Goal: Navigation & Orientation: Find specific page/section

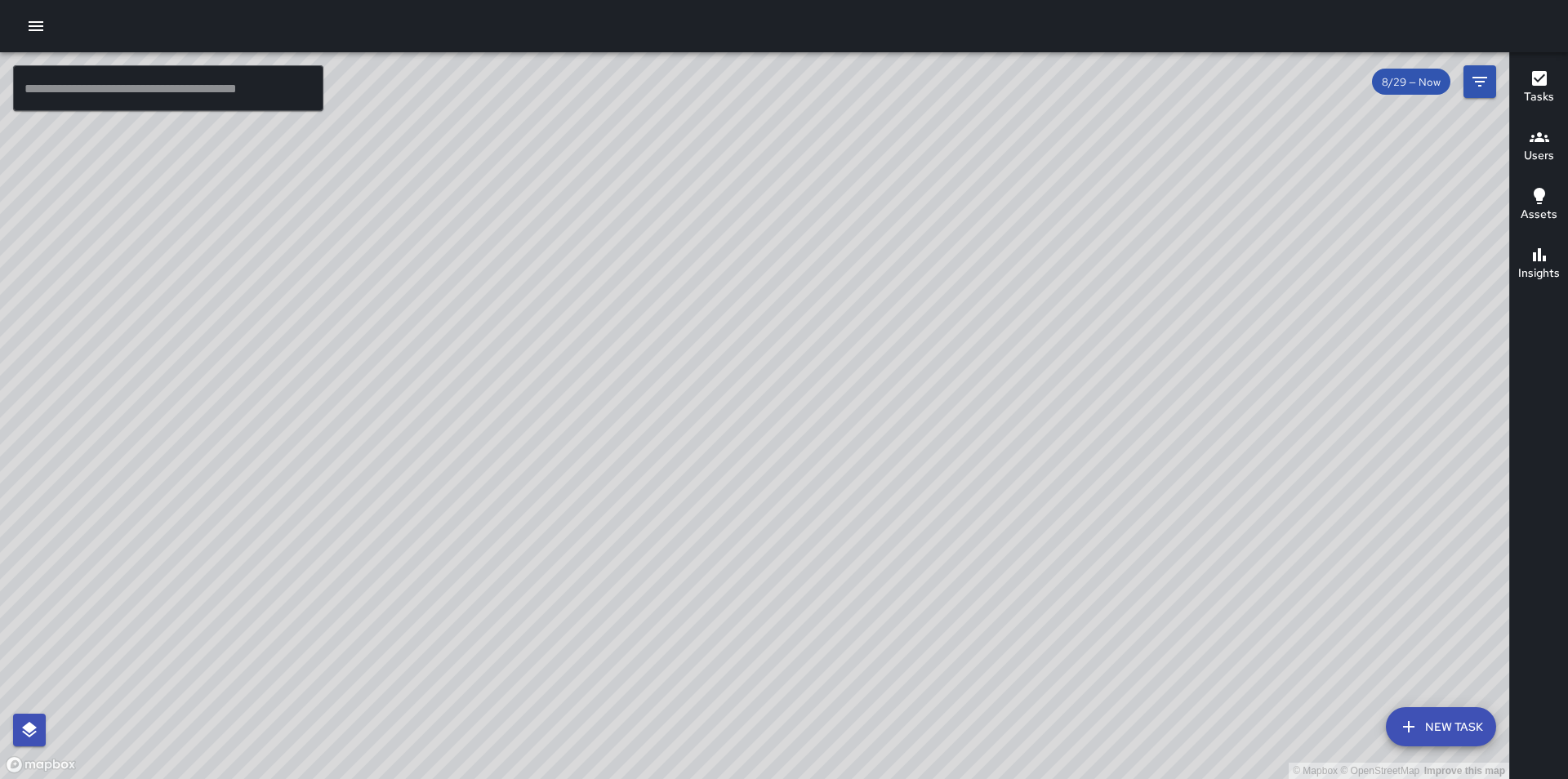
click at [50, 27] on button "button" at bounding box center [35, 26] width 33 height 33
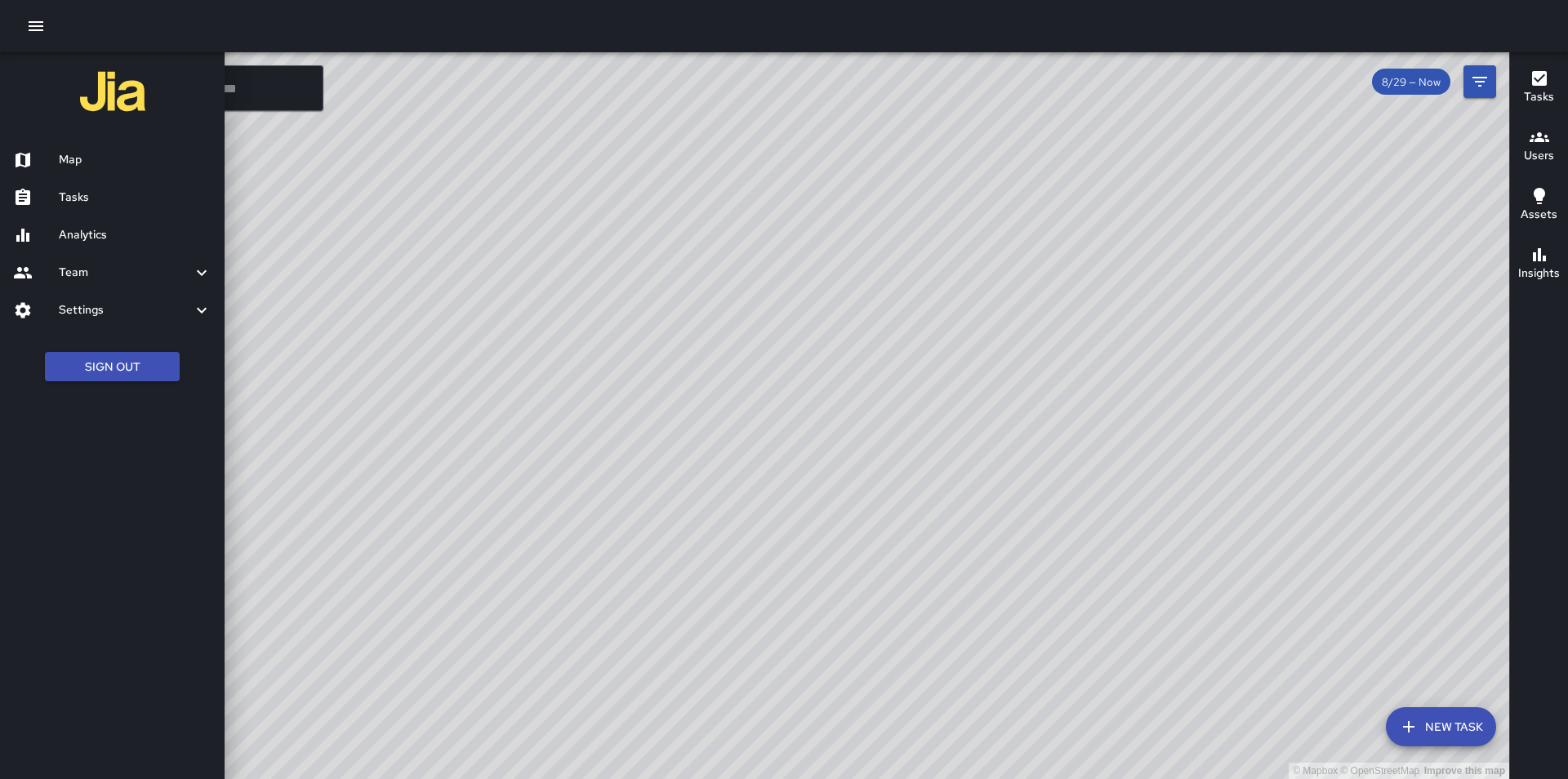
click at [820, 477] on div at bounding box center [784, 390] width 1568 height 779
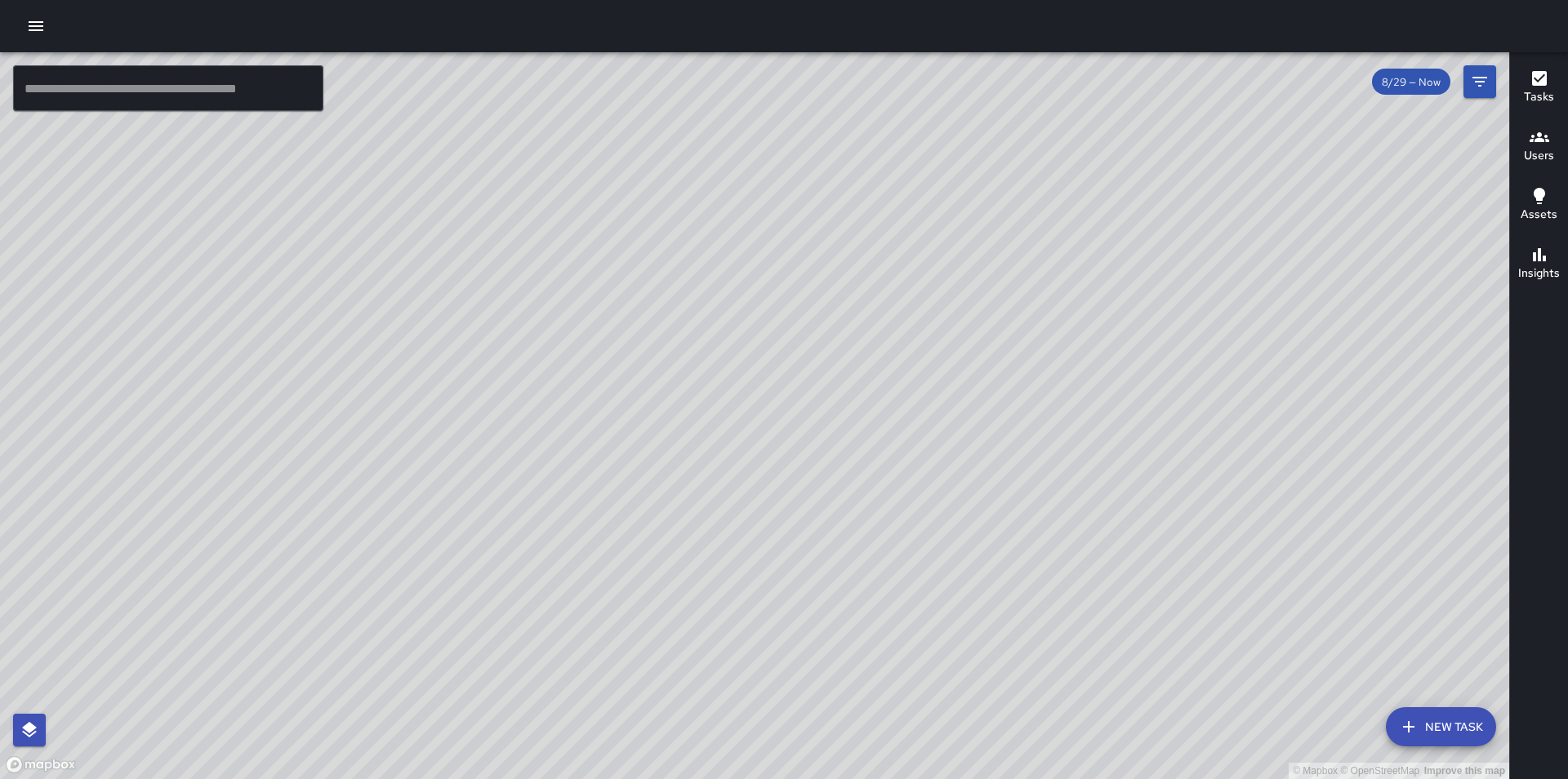
drag, startPoint x: 947, startPoint y: 494, endPoint x: 572, endPoint y: 614, distance: 393.7
click at [572, 614] on div "© Mapbox © OpenStreetMap Improve this map" at bounding box center [755, 416] width 1509 height 727
drag, startPoint x: 1261, startPoint y: 342, endPoint x: 1281, endPoint y: 362, distance: 28.3
click at [1281, 362] on div "© Mapbox © OpenStreetMap Improve this map" at bounding box center [755, 416] width 1509 height 727
drag, startPoint x: 1105, startPoint y: 480, endPoint x: 1328, endPoint y: 403, distance: 235.9
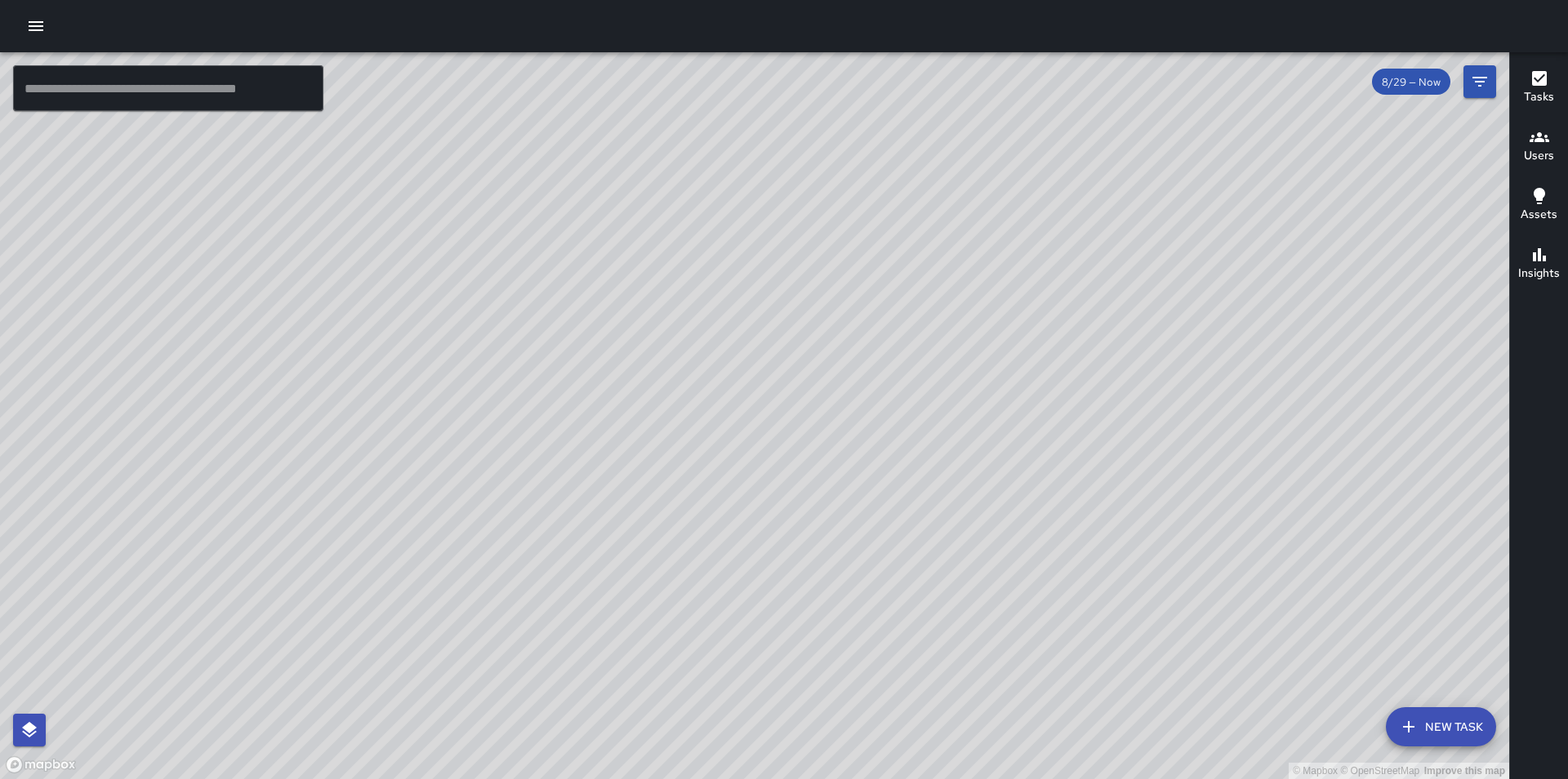
click at [1328, 403] on div "© Mapbox © OpenStreetMap Improve this map" at bounding box center [755, 416] width 1509 height 727
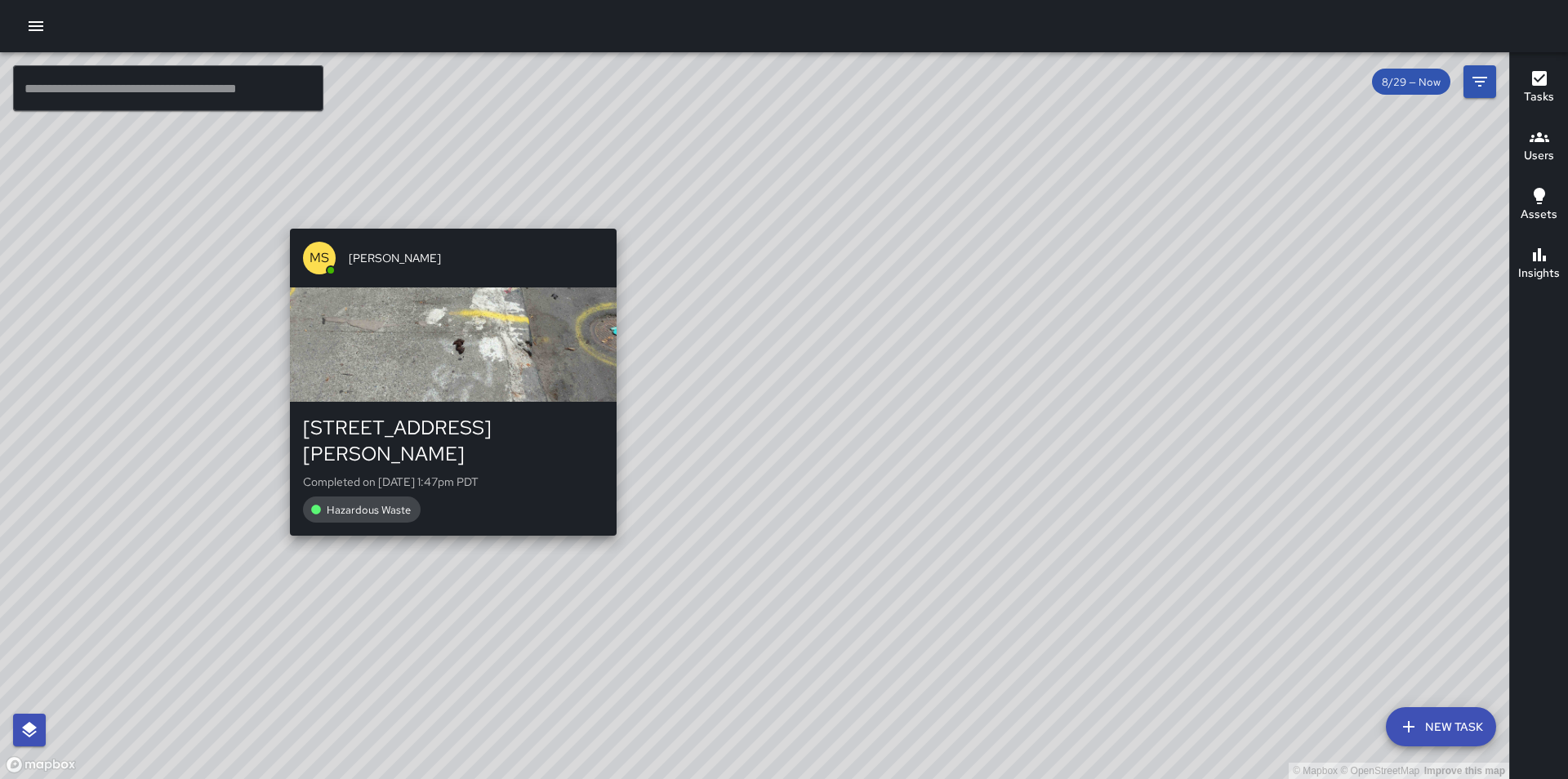
click at [427, 520] on div "© Mapbox © OpenStreetMap Improve this map MS [PERSON_NAME] [STREET_ADDRESS][PER…" at bounding box center [755, 416] width 1509 height 727
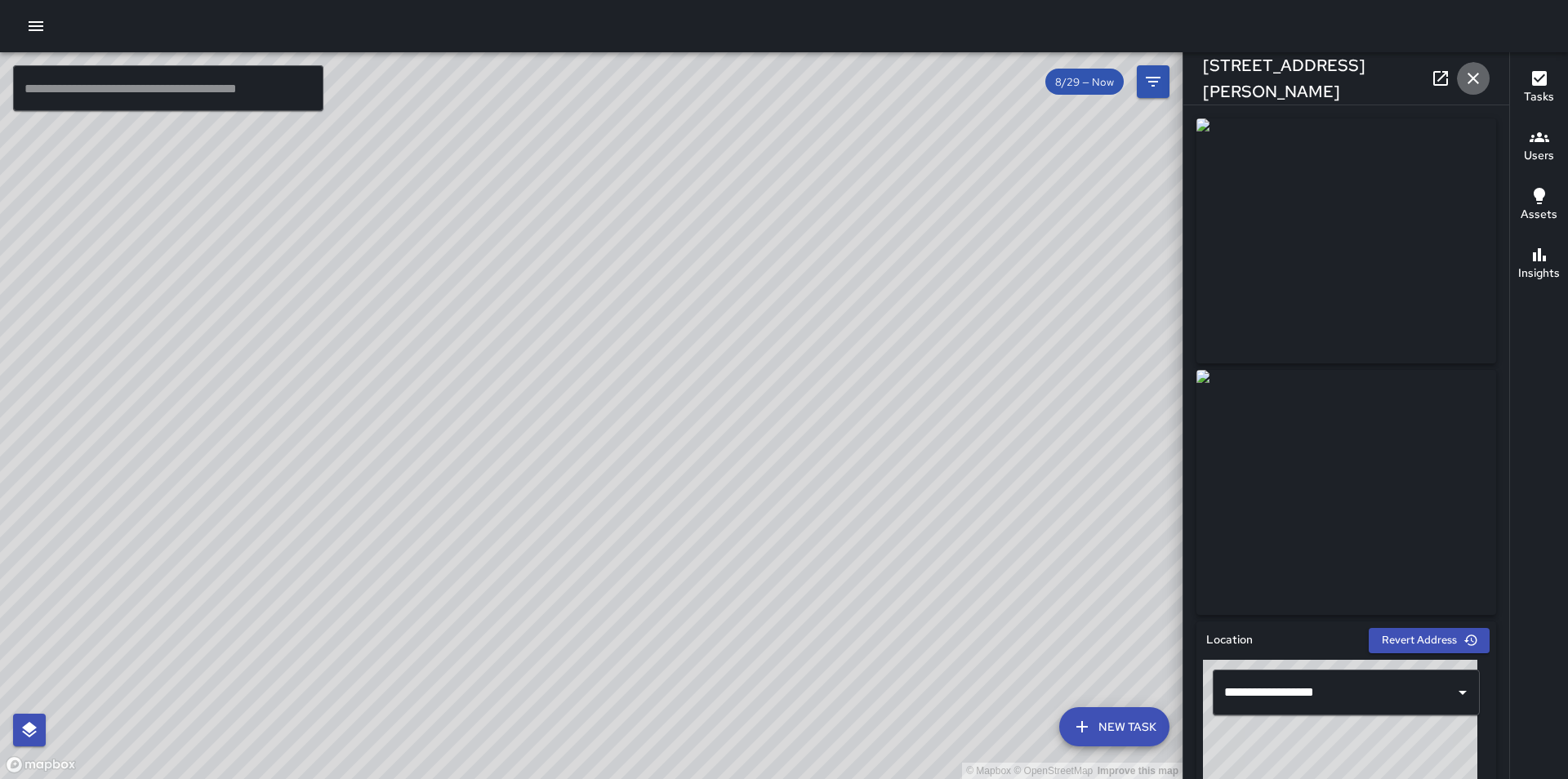
click at [1465, 76] on icon "button" at bounding box center [1473, 78] width 19 height 19
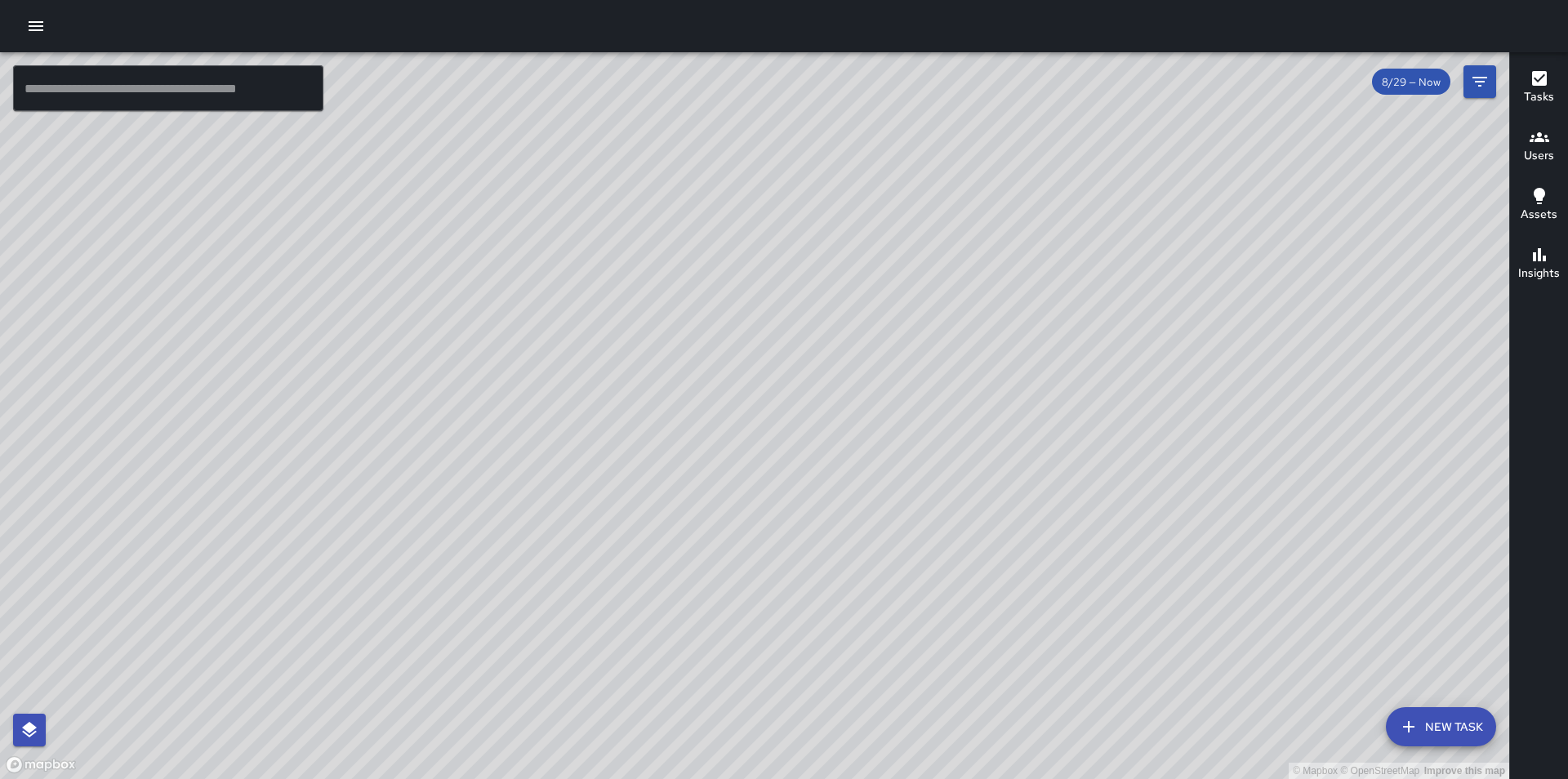
drag, startPoint x: 918, startPoint y: 365, endPoint x: 764, endPoint y: 498, distance: 203.5
click at [764, 498] on div "© Mapbox © OpenStreetMap Improve this map" at bounding box center [755, 416] width 1509 height 727
drag, startPoint x: 1136, startPoint y: 310, endPoint x: 767, endPoint y: 604, distance: 471.8
click at [767, 604] on div "© Mapbox © OpenStreetMap Improve this map" at bounding box center [755, 416] width 1509 height 727
drag, startPoint x: 739, startPoint y: 273, endPoint x: 817, endPoint y: 403, distance: 151.6
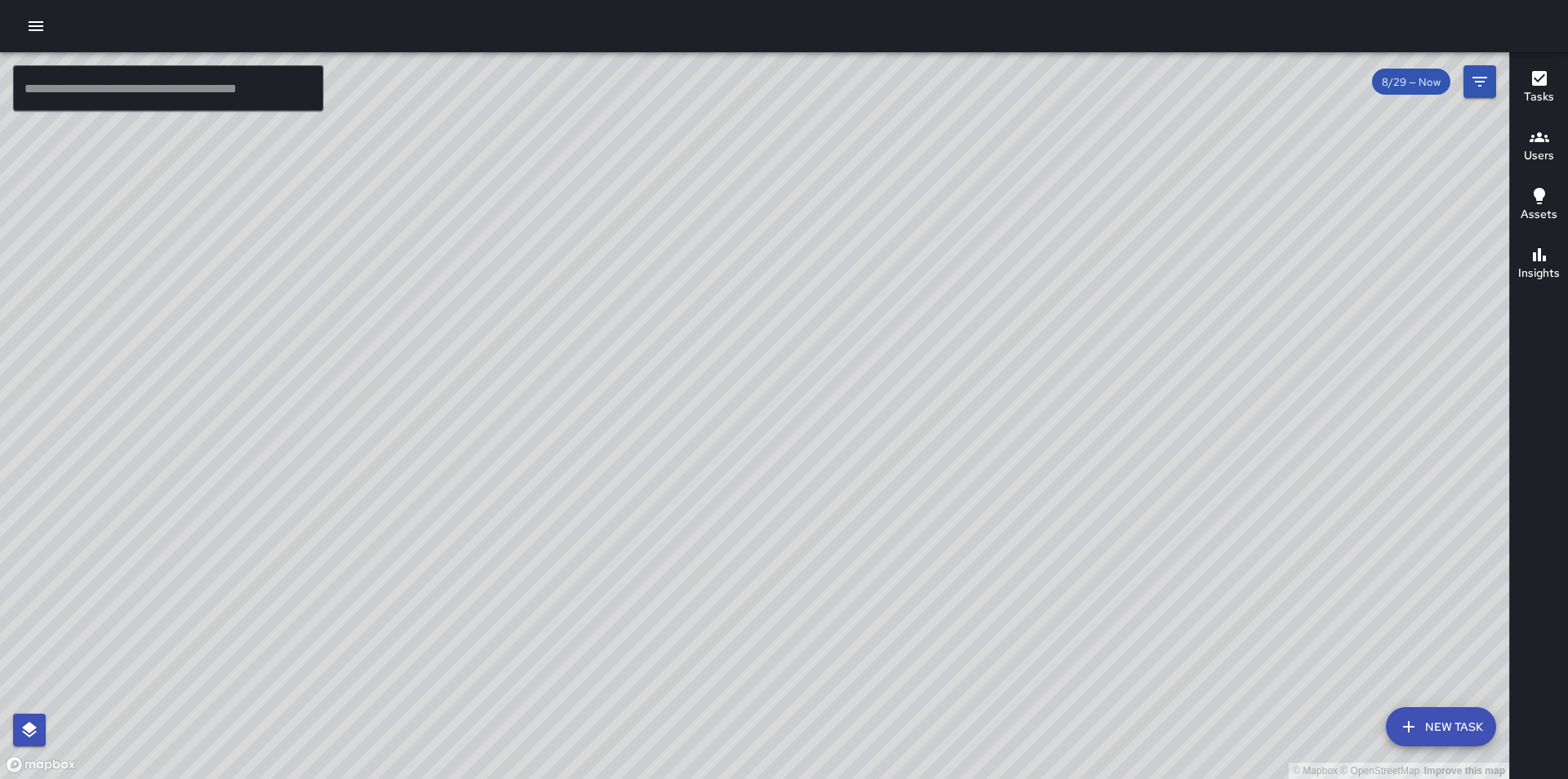
click at [501, 691] on div "© Mapbox © OpenStreetMap Improve this map" at bounding box center [755, 416] width 1509 height 727
drag, startPoint x: 909, startPoint y: 348, endPoint x: 475, endPoint y: 524, distance: 468.3
click at [475, 524] on div "© Mapbox © OpenStreetMap Improve this map" at bounding box center [755, 416] width 1509 height 727
drag, startPoint x: 683, startPoint y: 413, endPoint x: 794, endPoint y: 309, distance: 152.1
click at [794, 309] on div "© Mapbox © OpenStreetMap Improve this map" at bounding box center [755, 416] width 1509 height 727
